Goal: Information Seeking & Learning: Learn about a topic

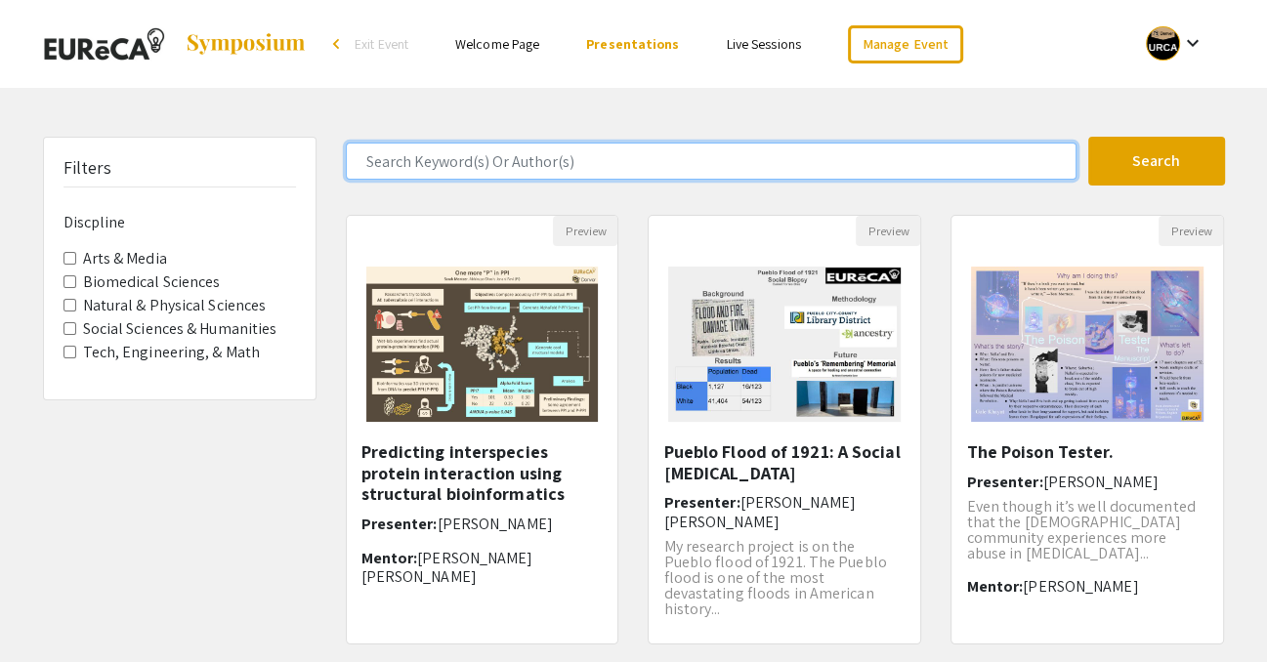
click at [417, 163] on input "Search Keyword(s) Or Author(s)" at bounding box center [711, 161] width 731 height 37
click at [1088, 137] on button "Search" at bounding box center [1156, 161] width 137 height 49
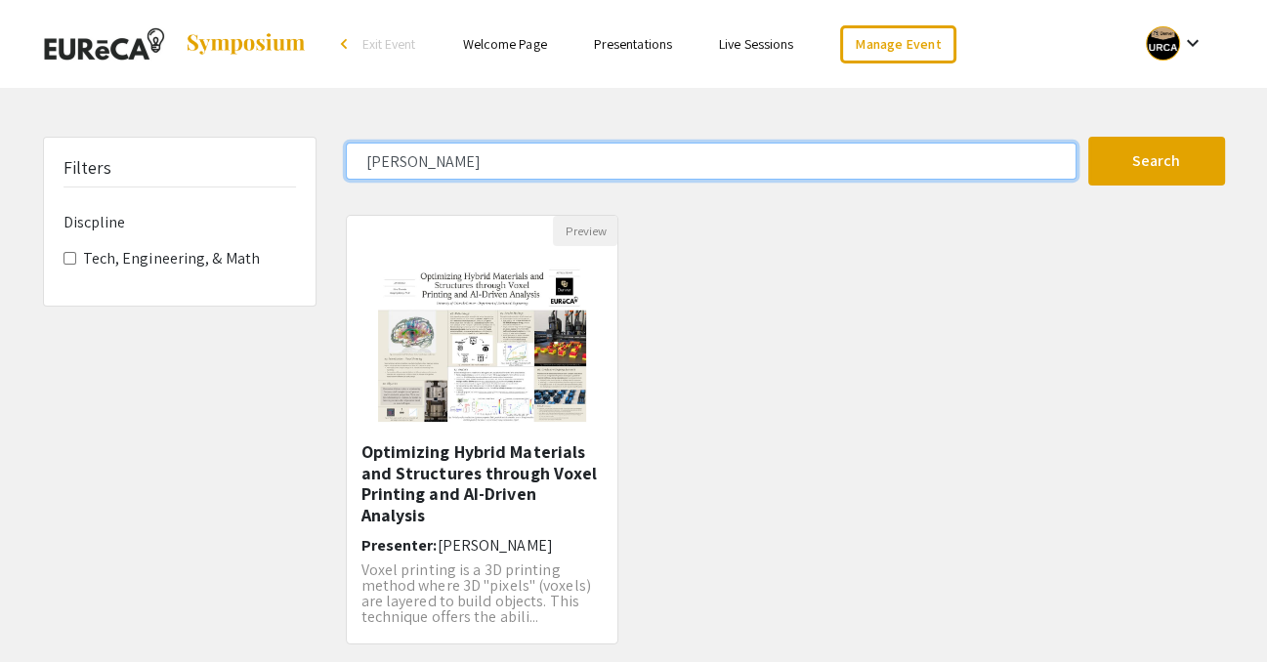
click at [384, 161] on input "[PERSON_NAME]" at bounding box center [711, 161] width 731 height 37
click at [1088, 137] on button "Search" at bounding box center [1156, 161] width 137 height 49
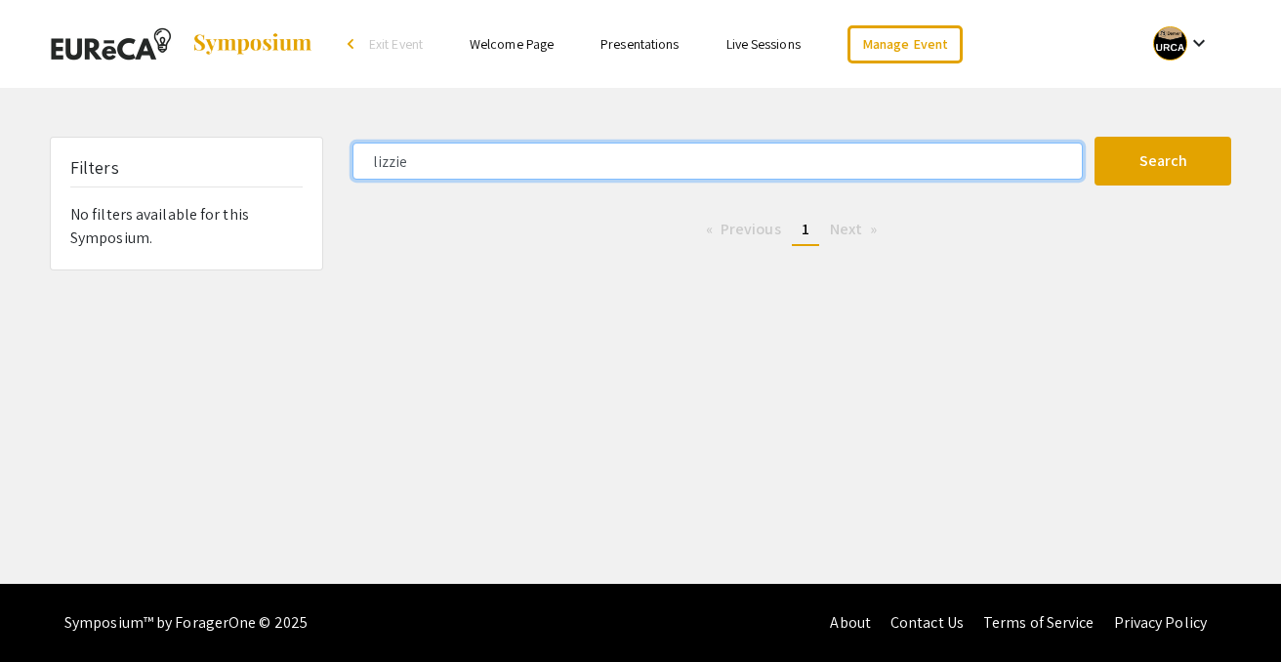
click at [392, 161] on input "lizzie" at bounding box center [718, 161] width 731 height 37
type input "[PERSON_NAME]"
click at [1095, 137] on button "Search" at bounding box center [1163, 161] width 137 height 49
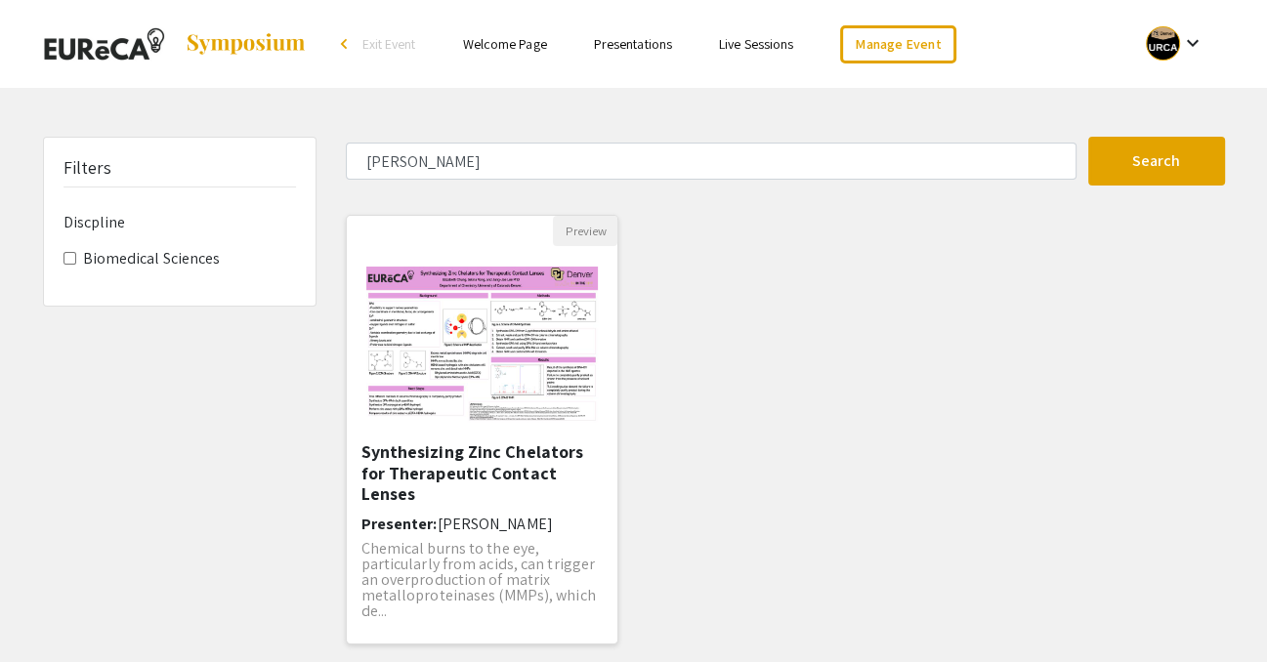
click at [413, 412] on img at bounding box center [483, 344] width 272 height 194
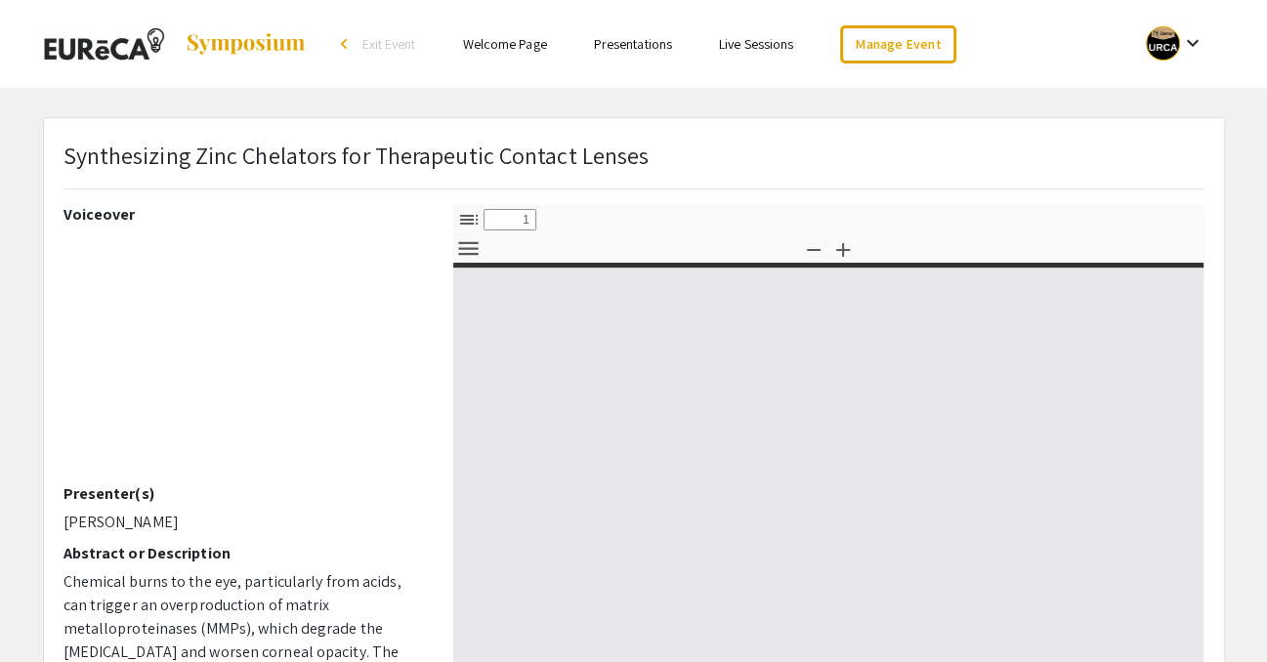
select select "custom"
type input "0"
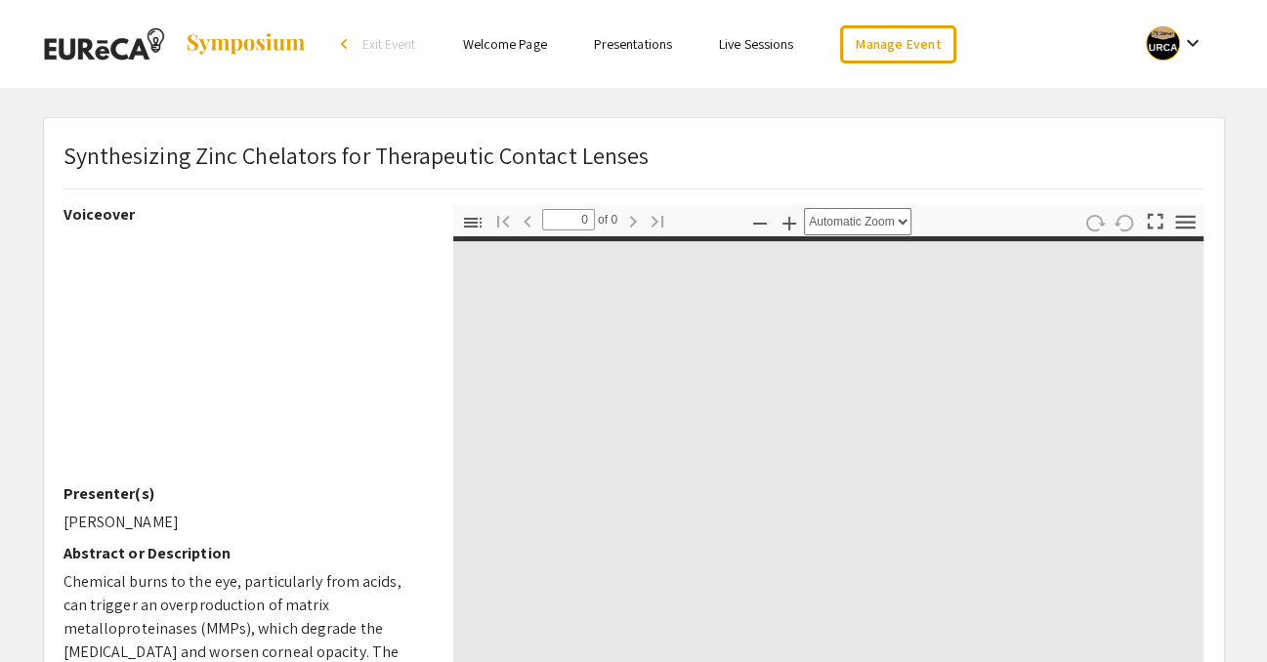
select select "custom"
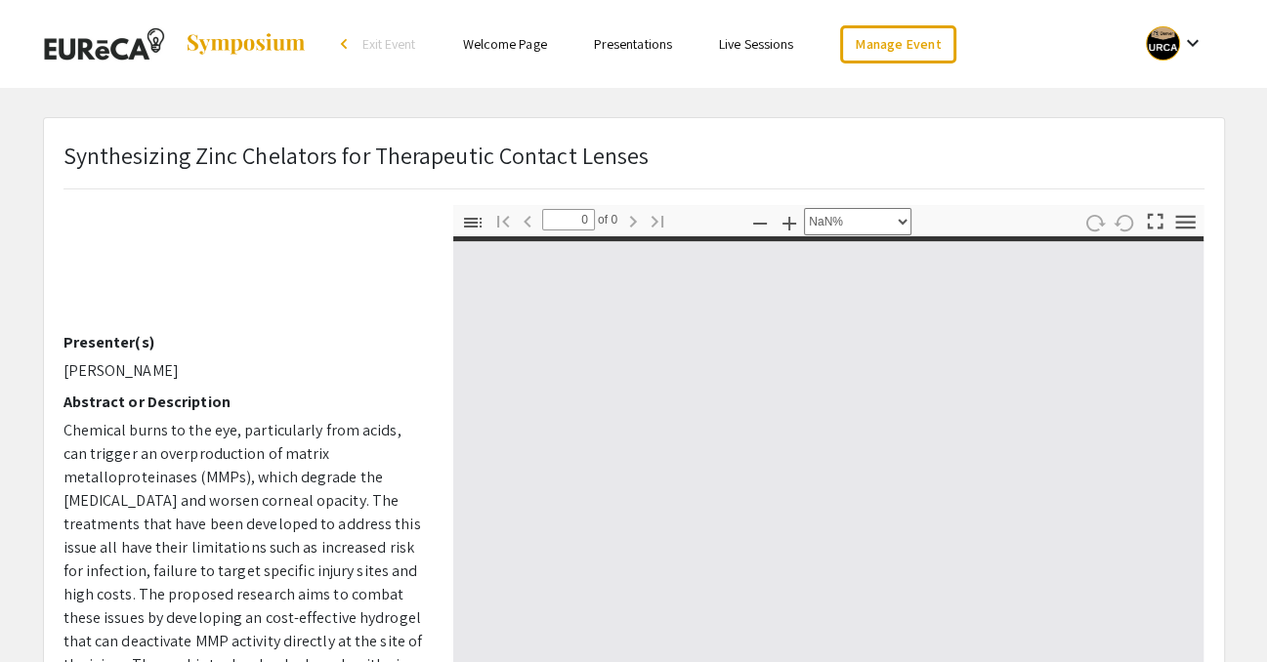
type input "1"
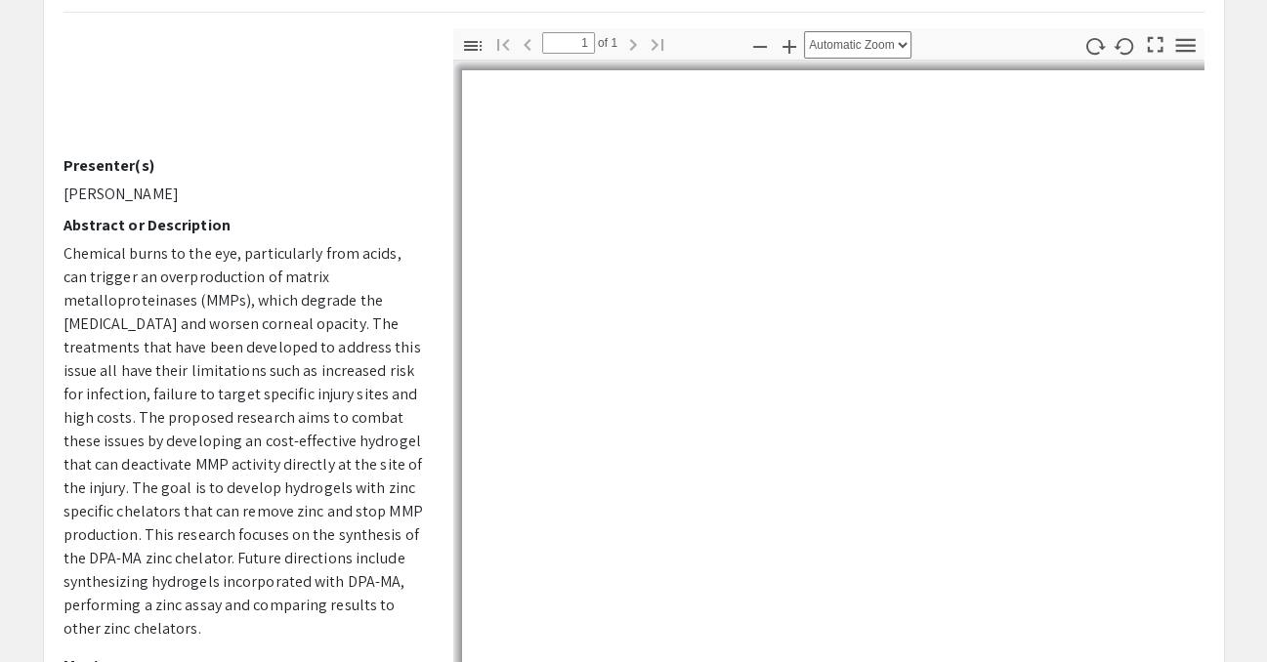
scroll to position [195, 0]
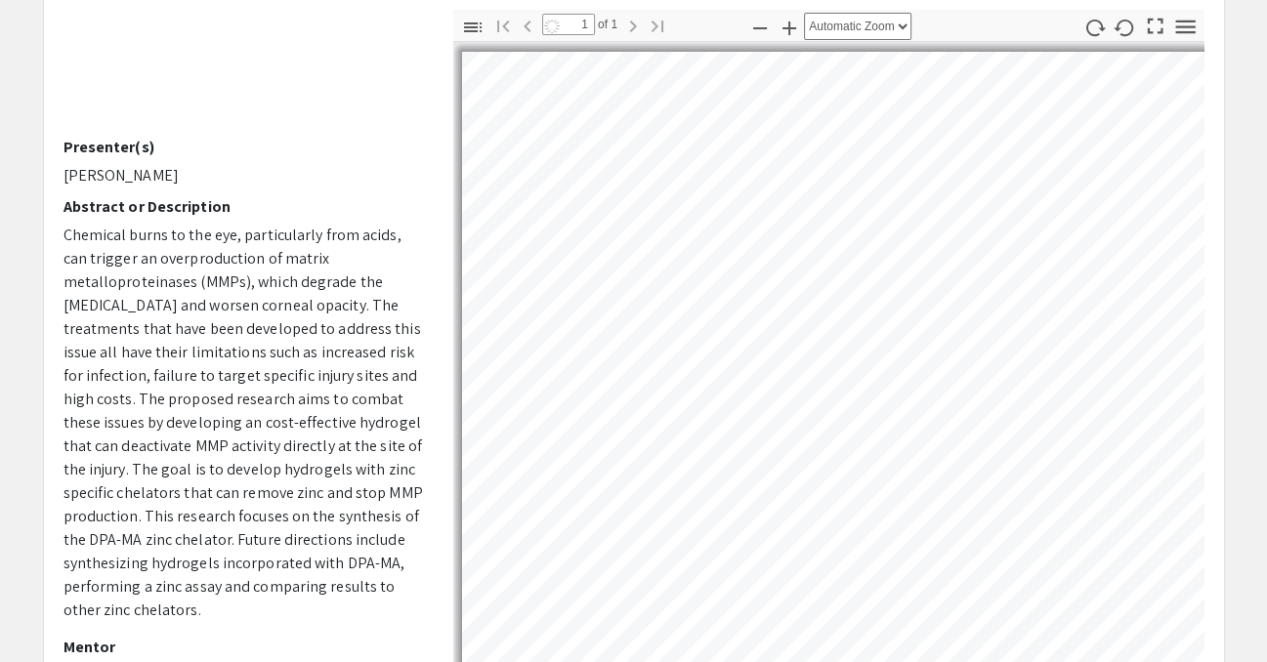
select select "auto"
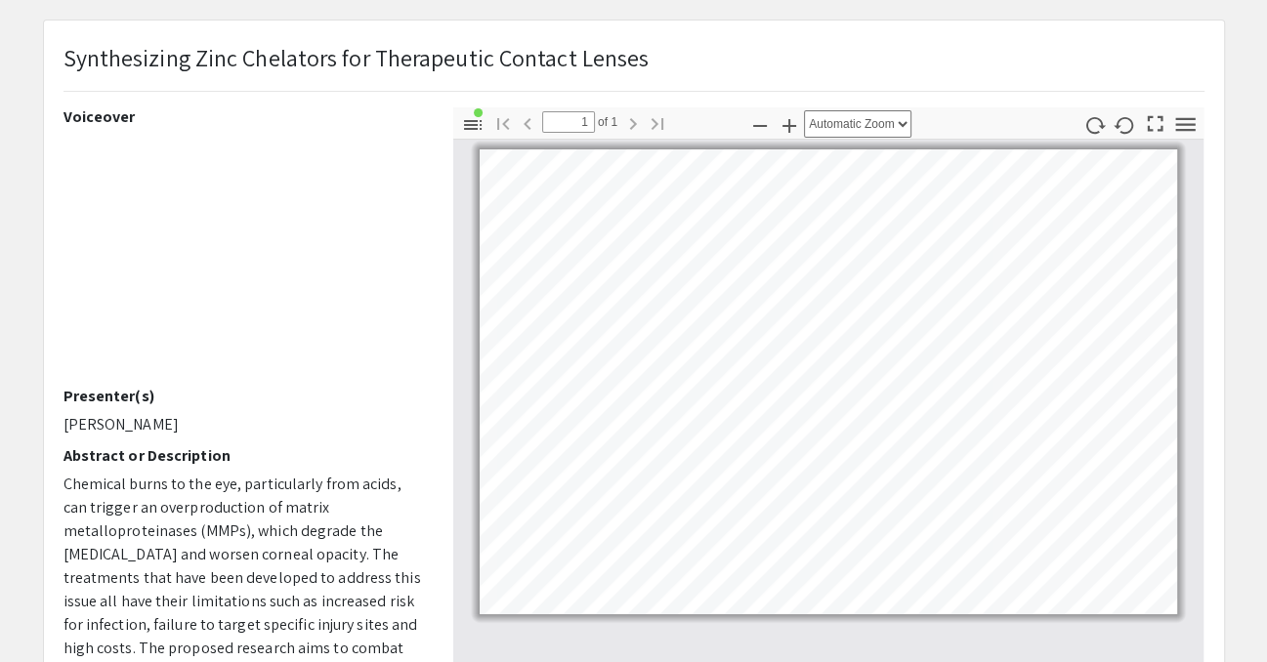
scroll to position [0, 0]
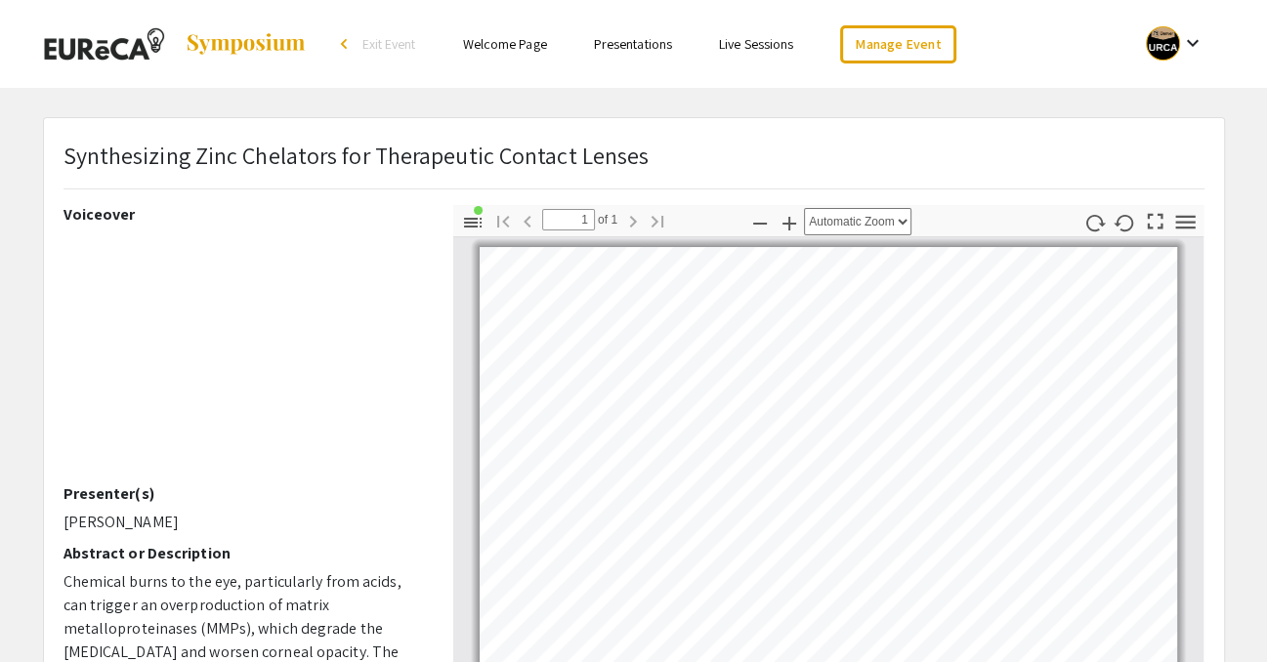
click at [668, 44] on link "Presentations" at bounding box center [633, 44] width 78 height 18
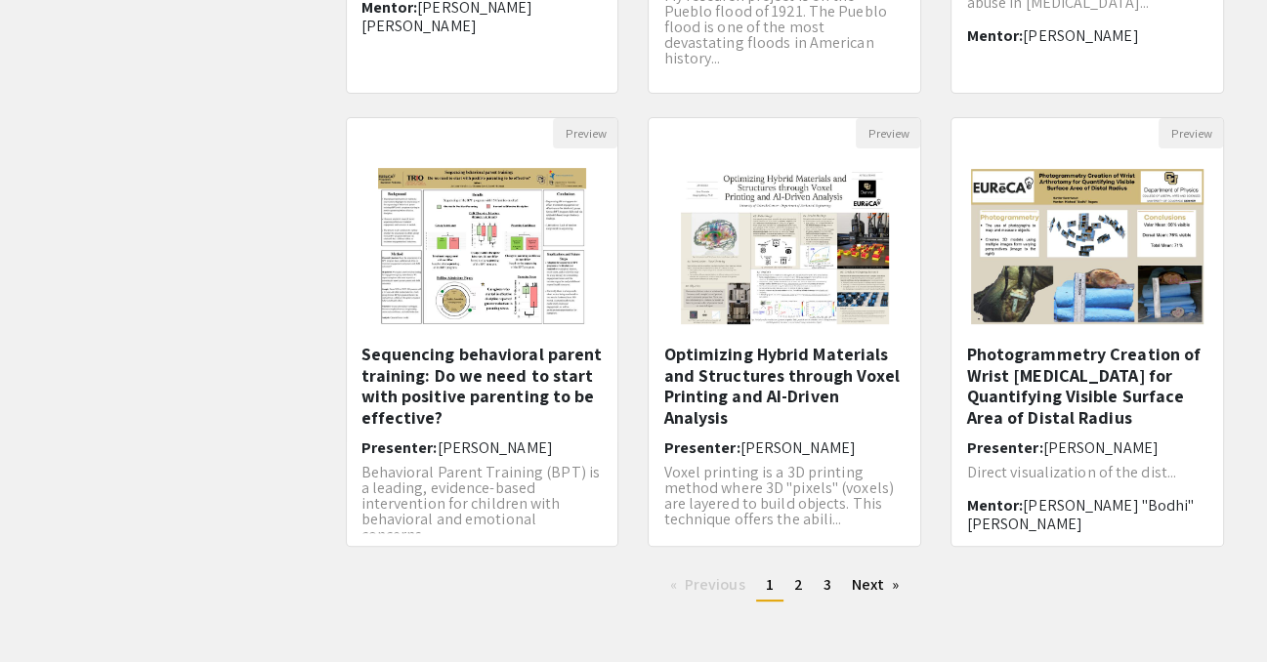
scroll to position [586, 0]
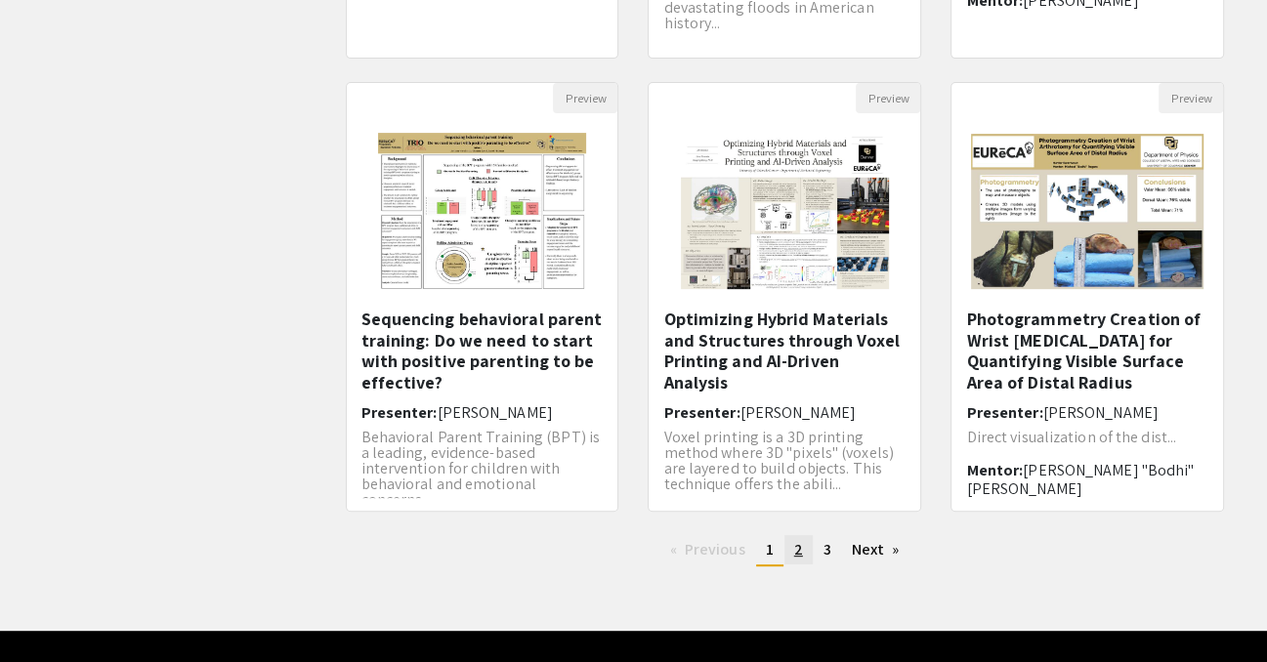
click at [800, 550] on span "2" at bounding box center [798, 549] width 9 height 21
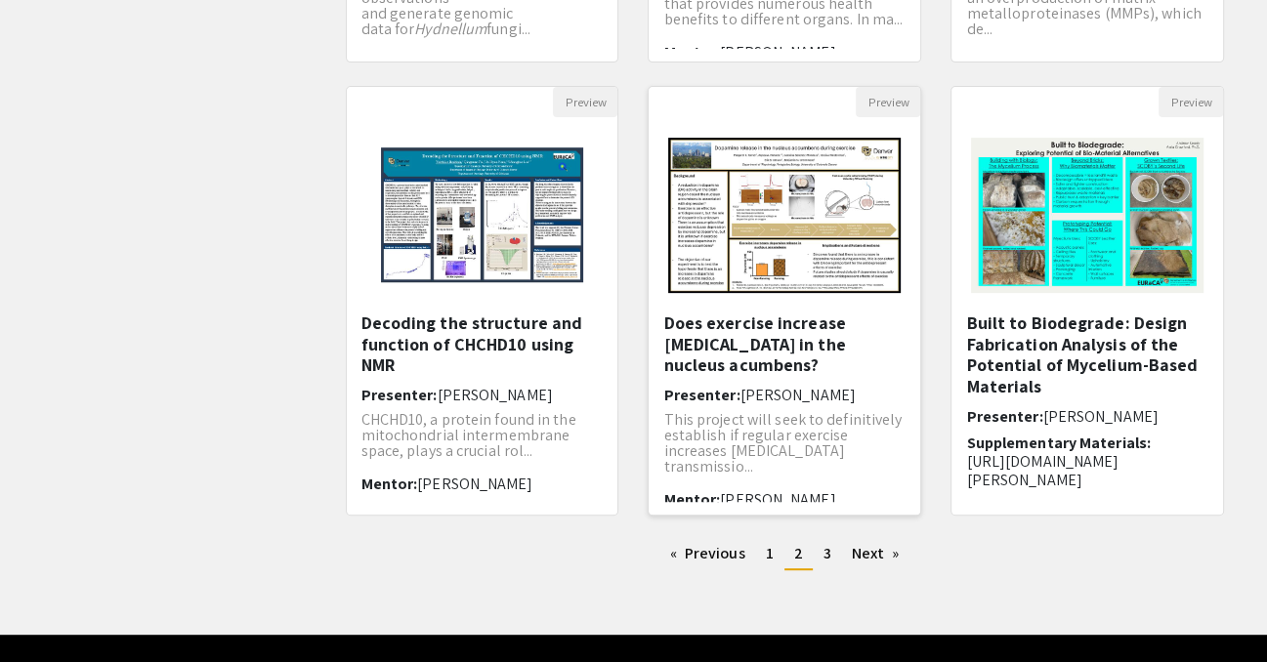
scroll to position [586, 0]
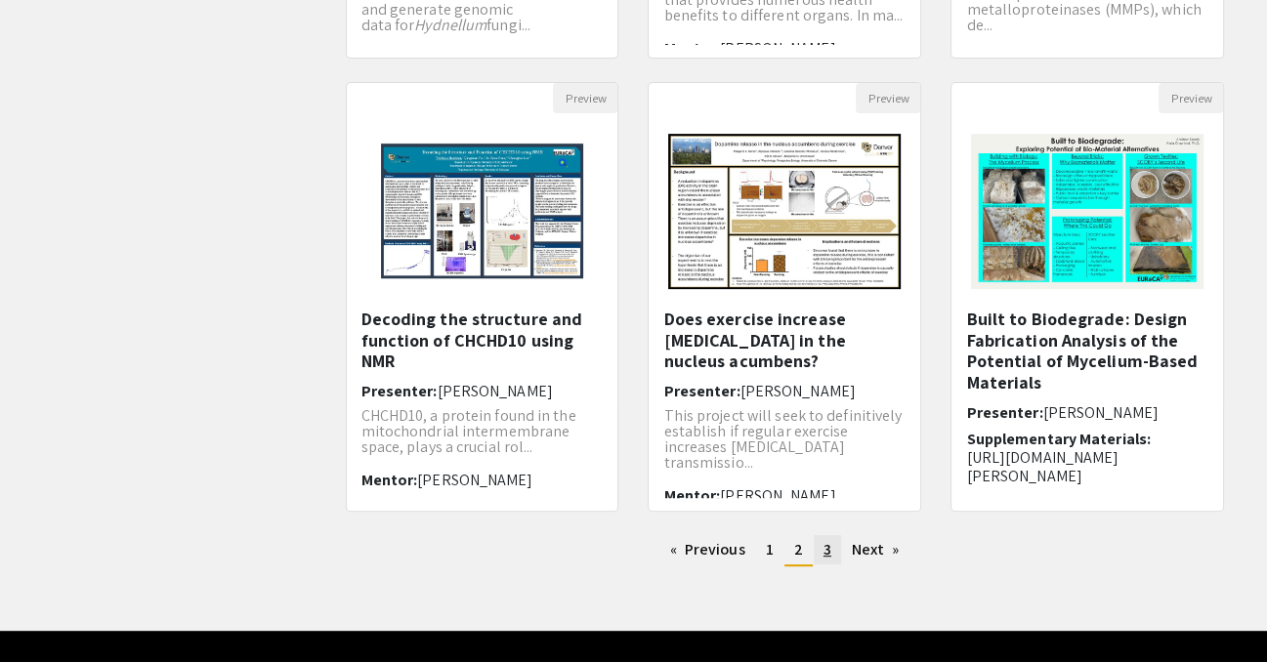
click at [818, 557] on link "page 3" at bounding box center [827, 549] width 27 height 29
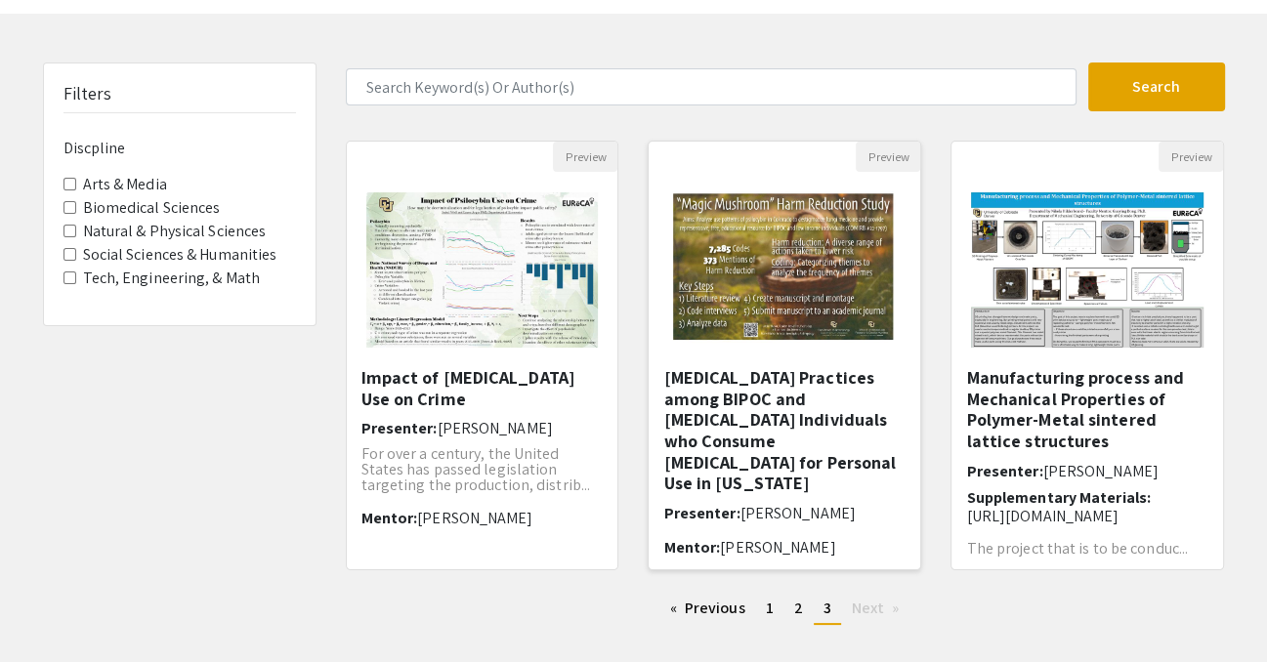
scroll to position [178, 0]
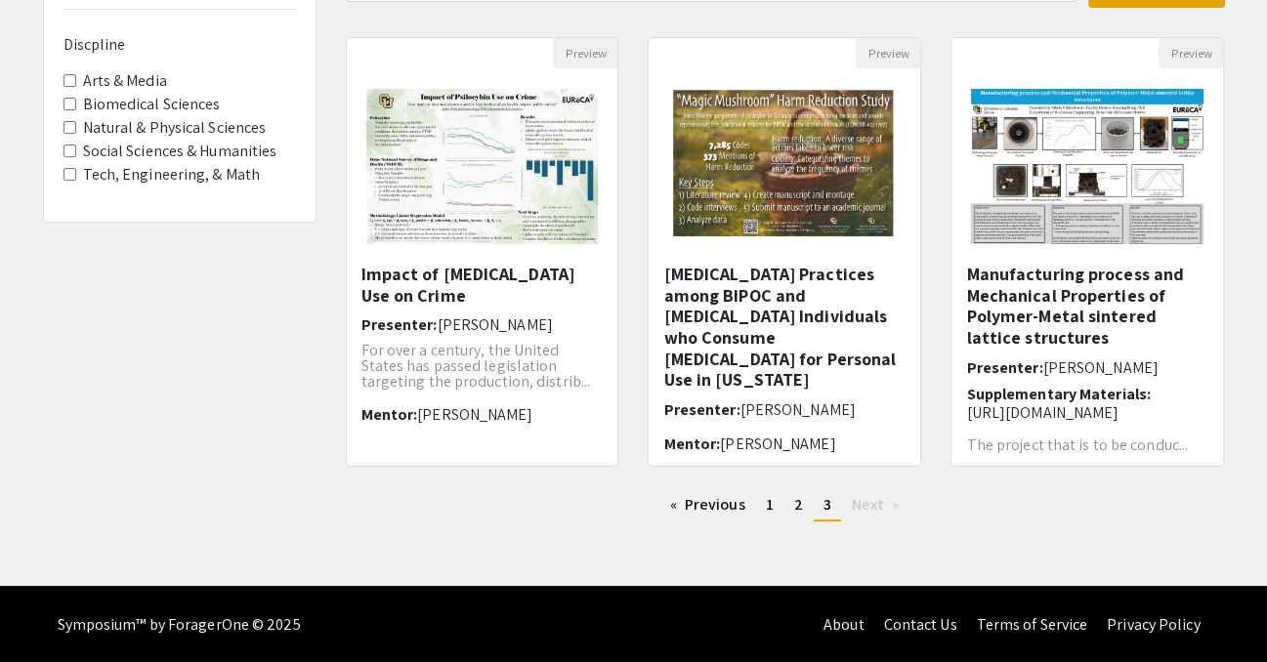
click at [281, 526] on div "Filters Discpline Arts & Media Biomedical Sciences Natural & Physical Sciences …" at bounding box center [179, 248] width 303 height 578
drag, startPoint x: 1012, startPoint y: 278, endPoint x: 1094, endPoint y: 409, distance: 154.5
drag, startPoint x: 1094, startPoint y: 409, endPoint x: 1120, endPoint y: 399, distance: 28.1
click at [1120, 399] on span "Supplementary Materials:" at bounding box center [1058, 394] width 184 height 21
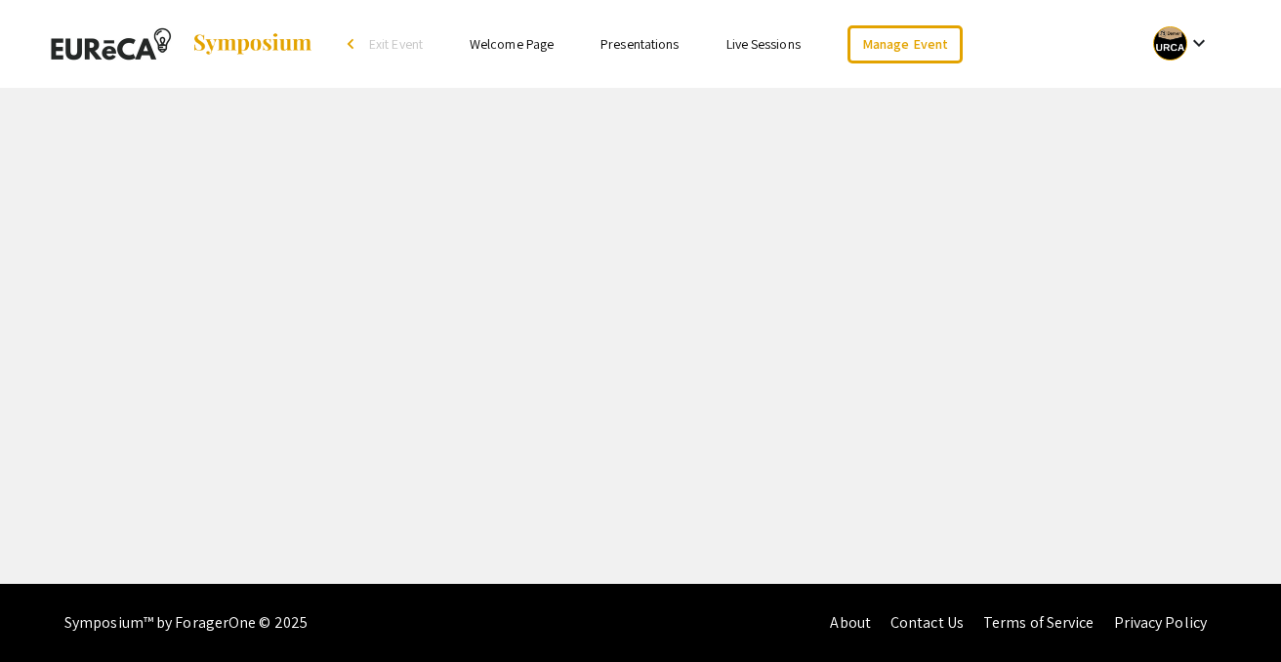
select select "custom"
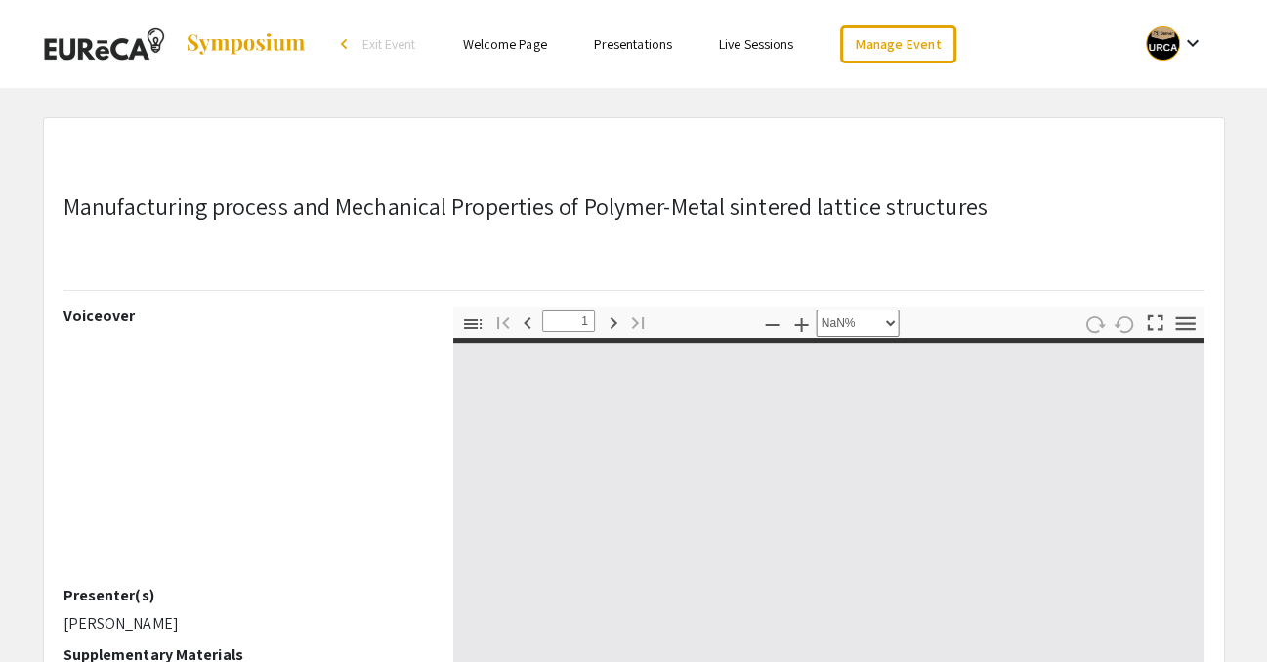
type input "0"
select select "custom"
type input "1"
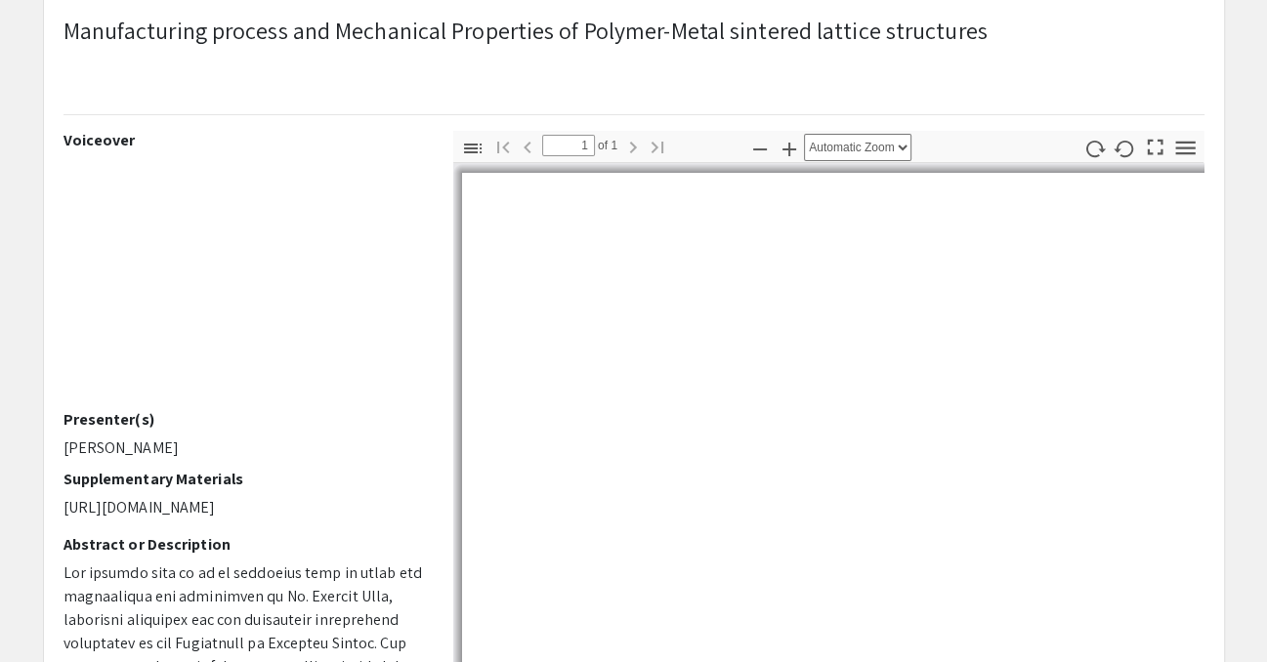
scroll to position [293, 0]
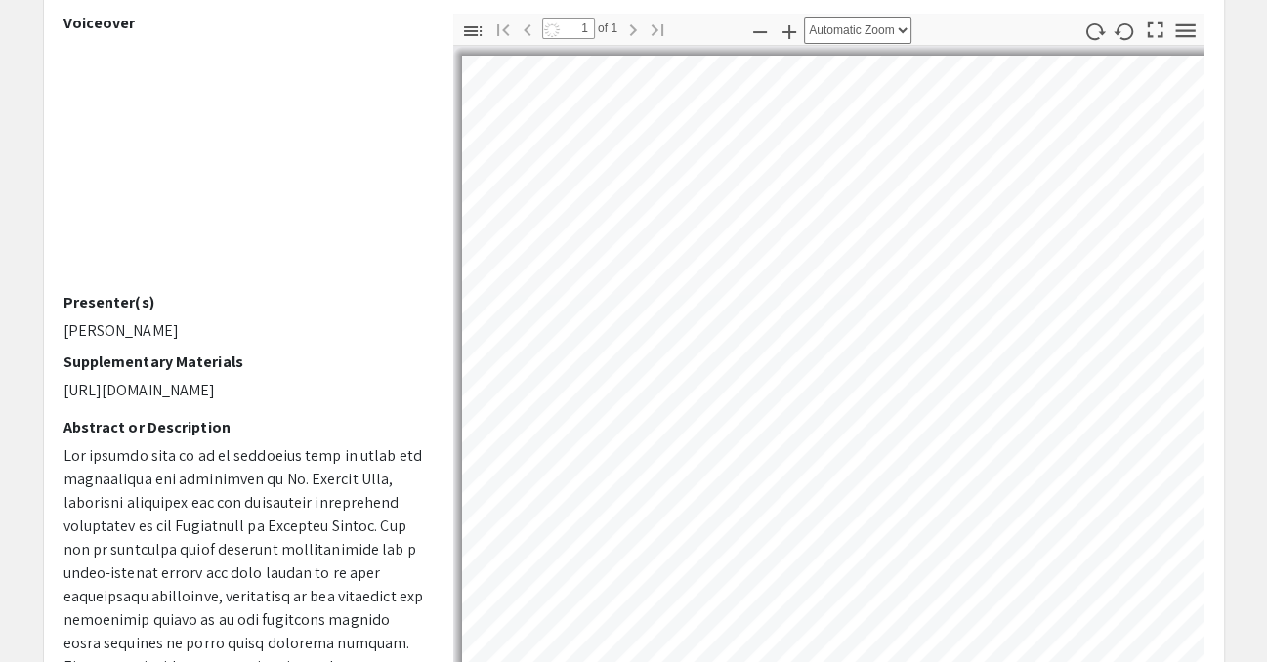
select select "auto"
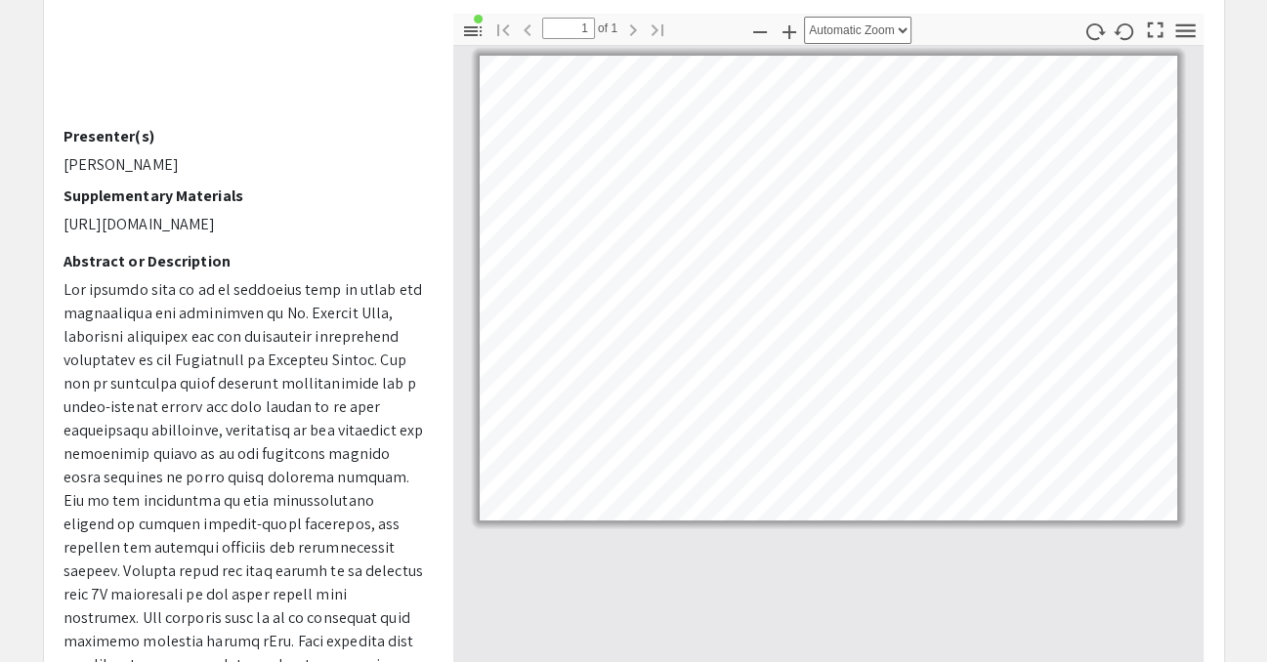
scroll to position [195, 0]
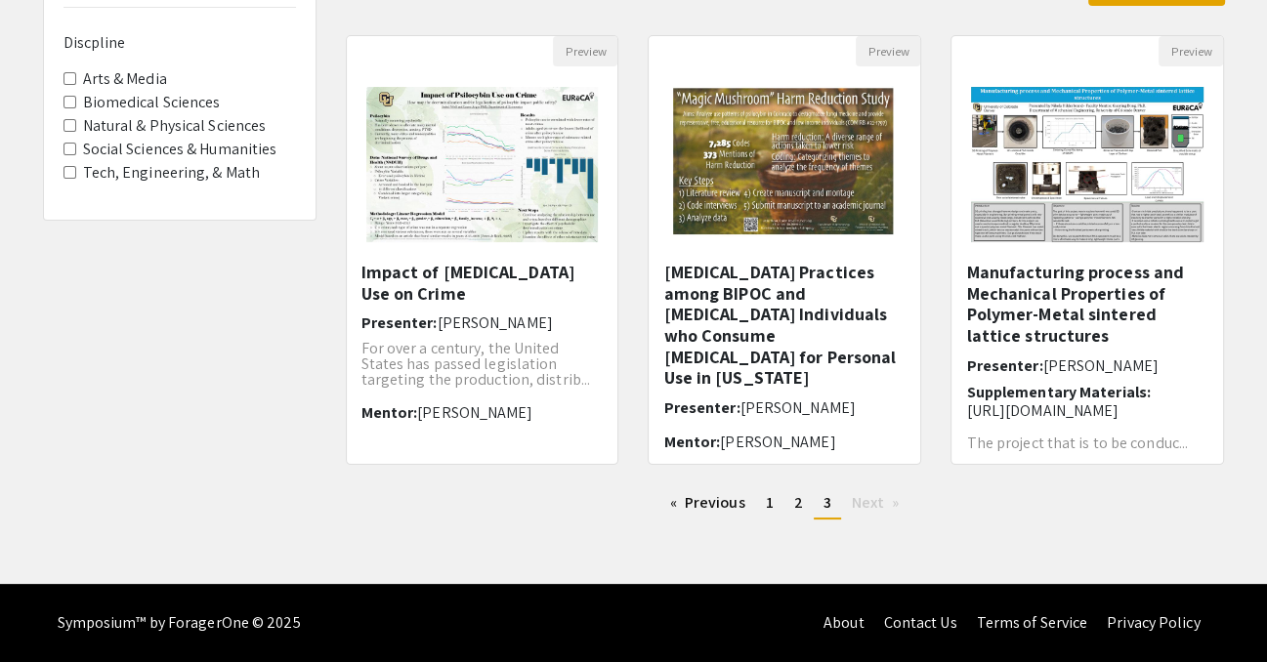
scroll to position [178, 0]
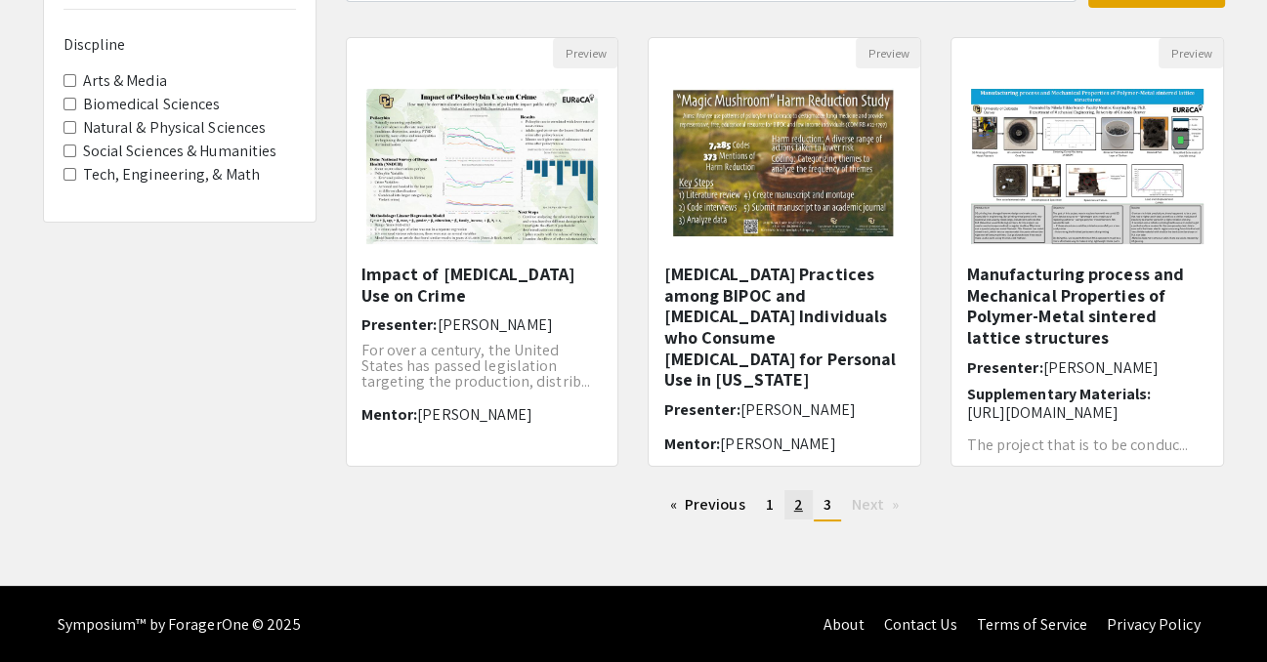
click at [799, 506] on span "2" at bounding box center [798, 504] width 9 height 21
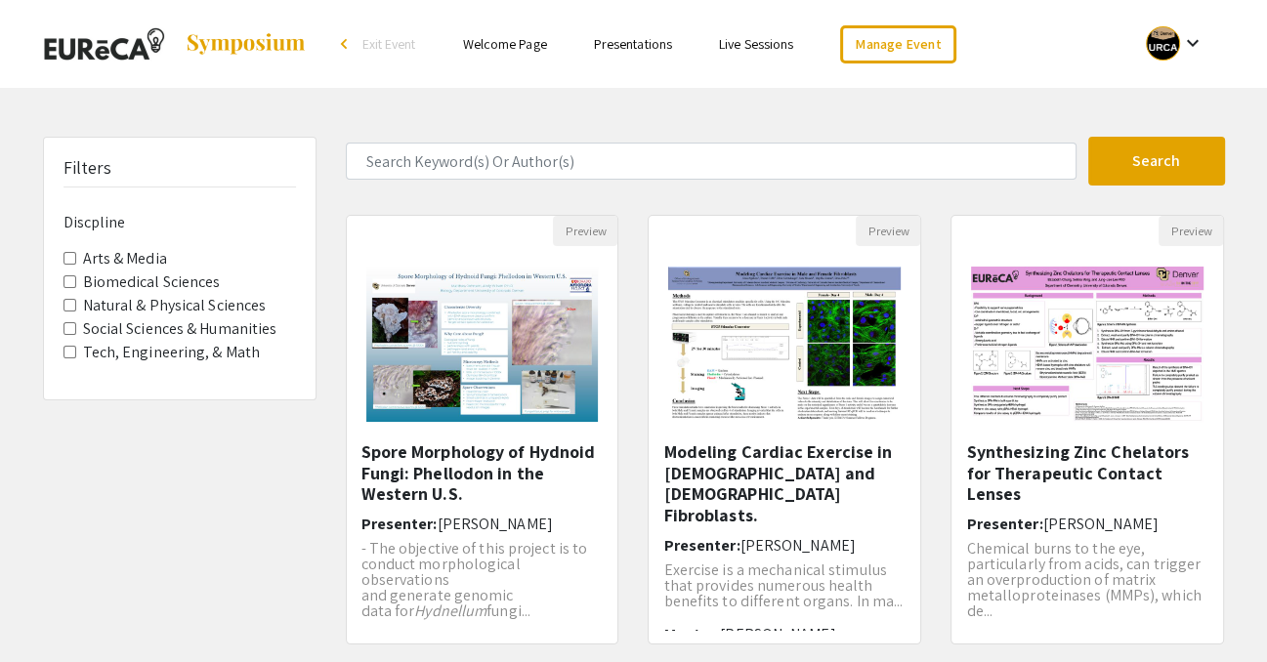
click at [653, 39] on link "Presentations" at bounding box center [633, 44] width 78 height 18
